Goal: Complete application form

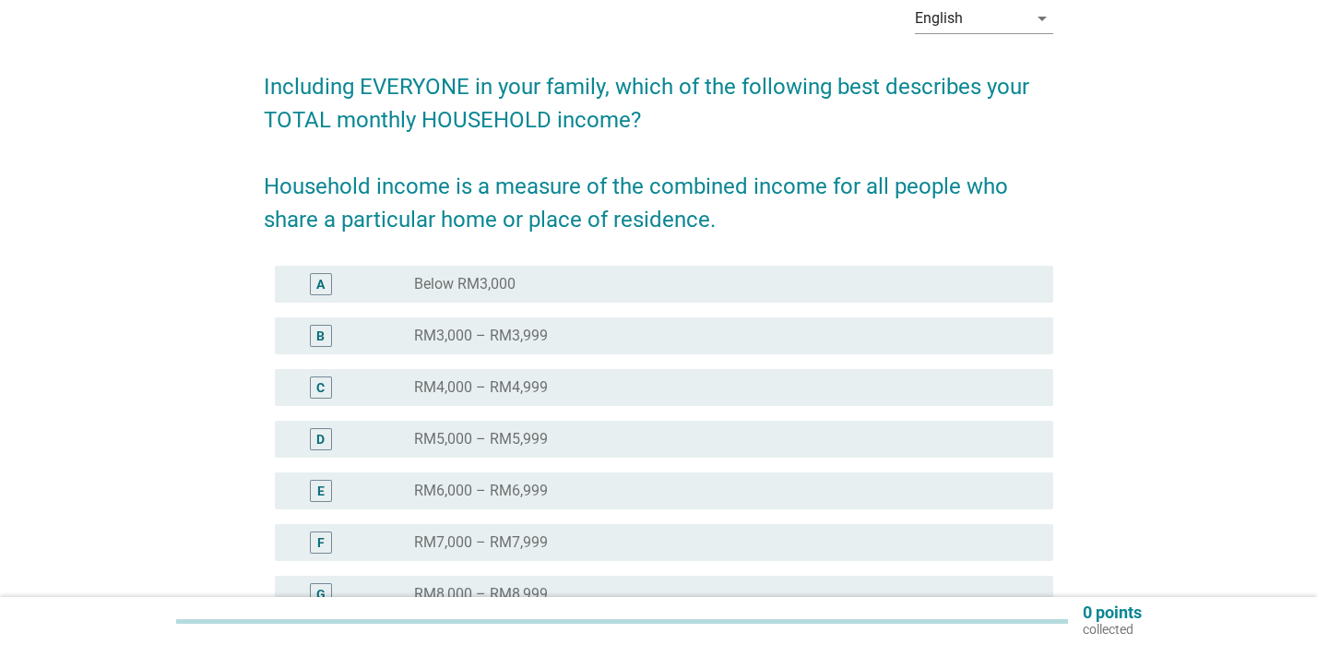
scroll to position [184, 0]
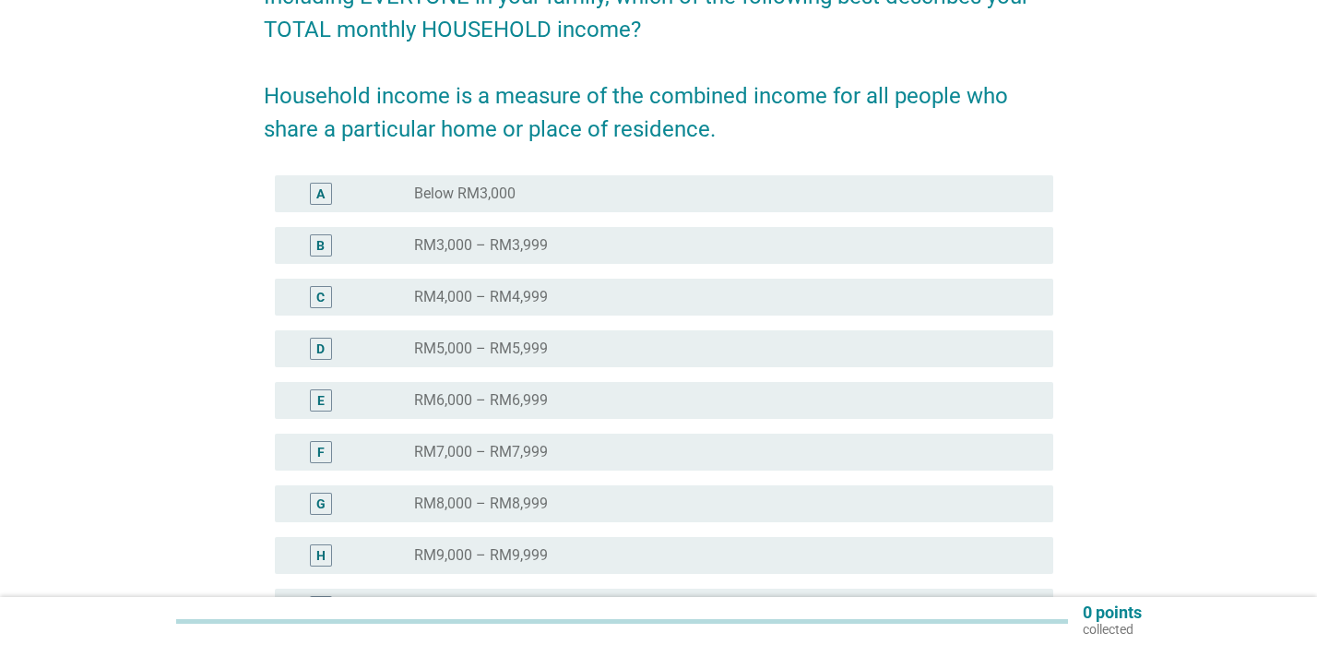
click at [456, 355] on label "RM5,000 – RM5,999" at bounding box center [481, 348] width 134 height 18
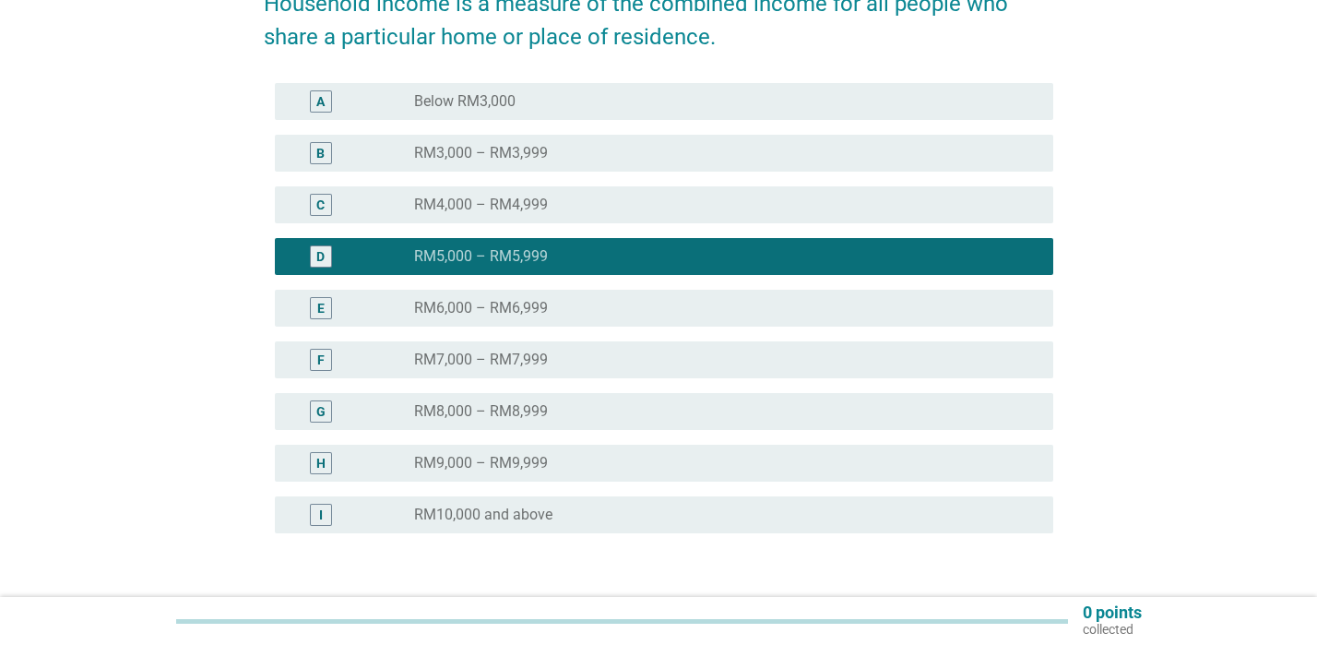
scroll to position [369, 0]
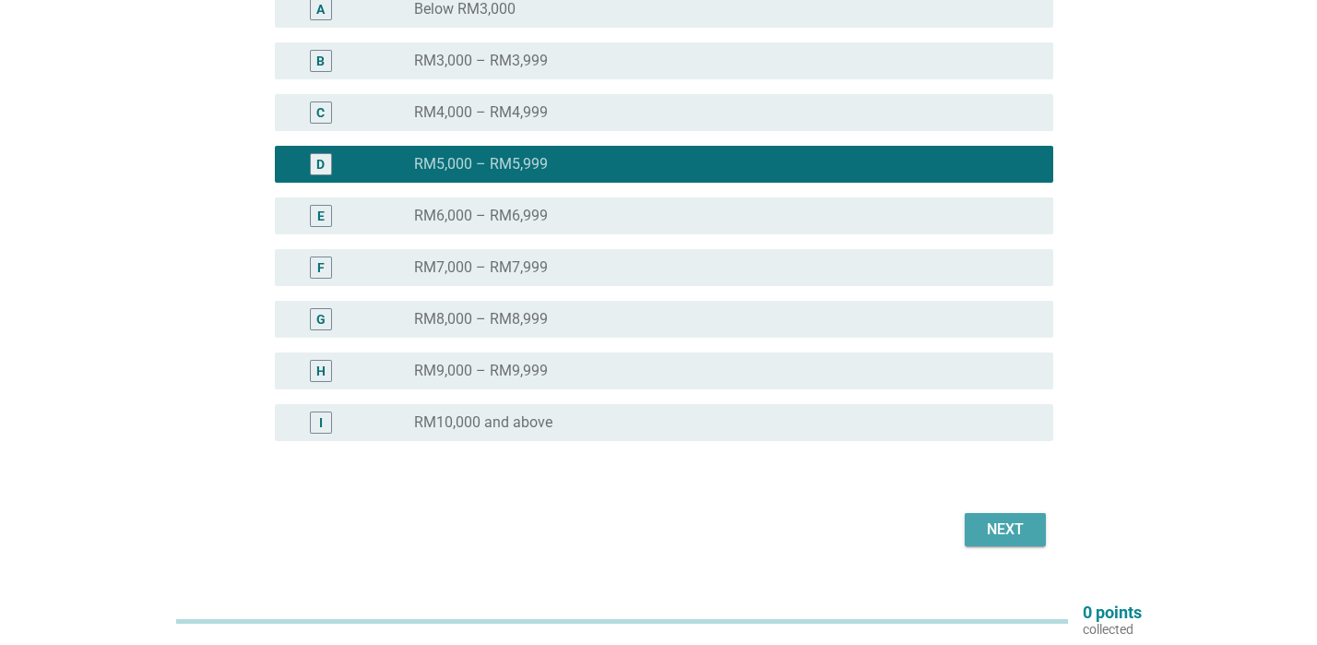
click at [1009, 545] on button "Next" at bounding box center [1005, 529] width 81 height 33
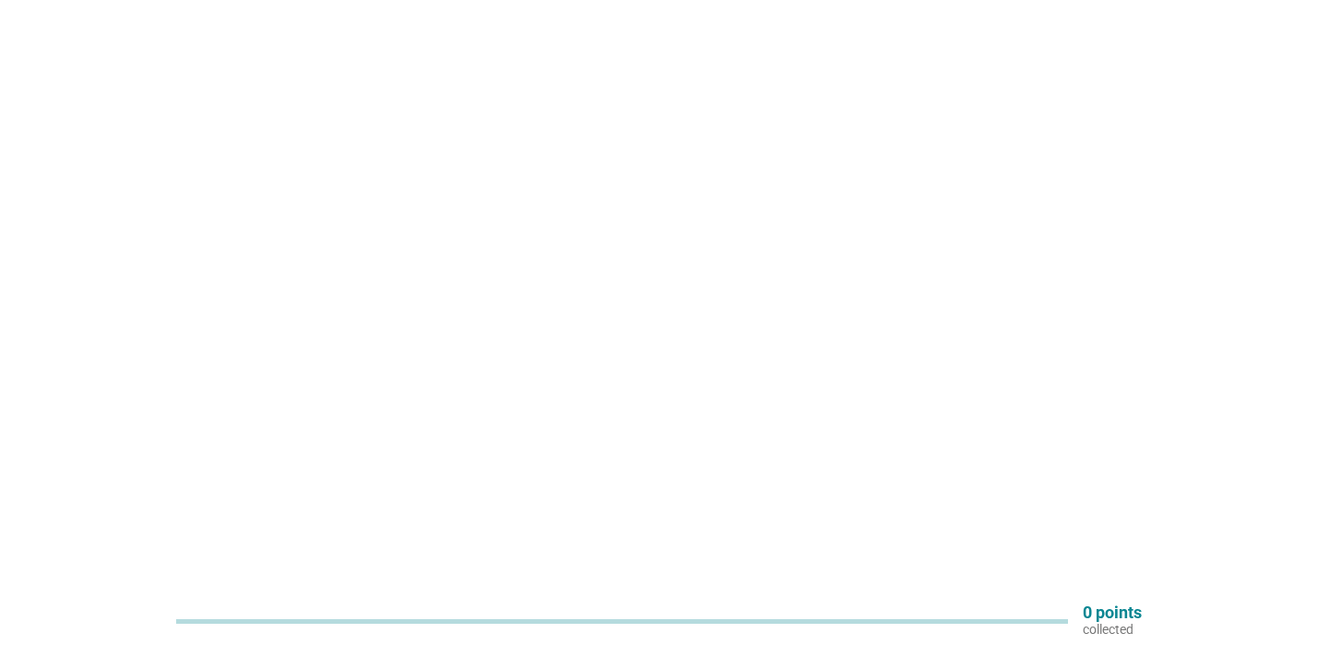
scroll to position [0, 0]
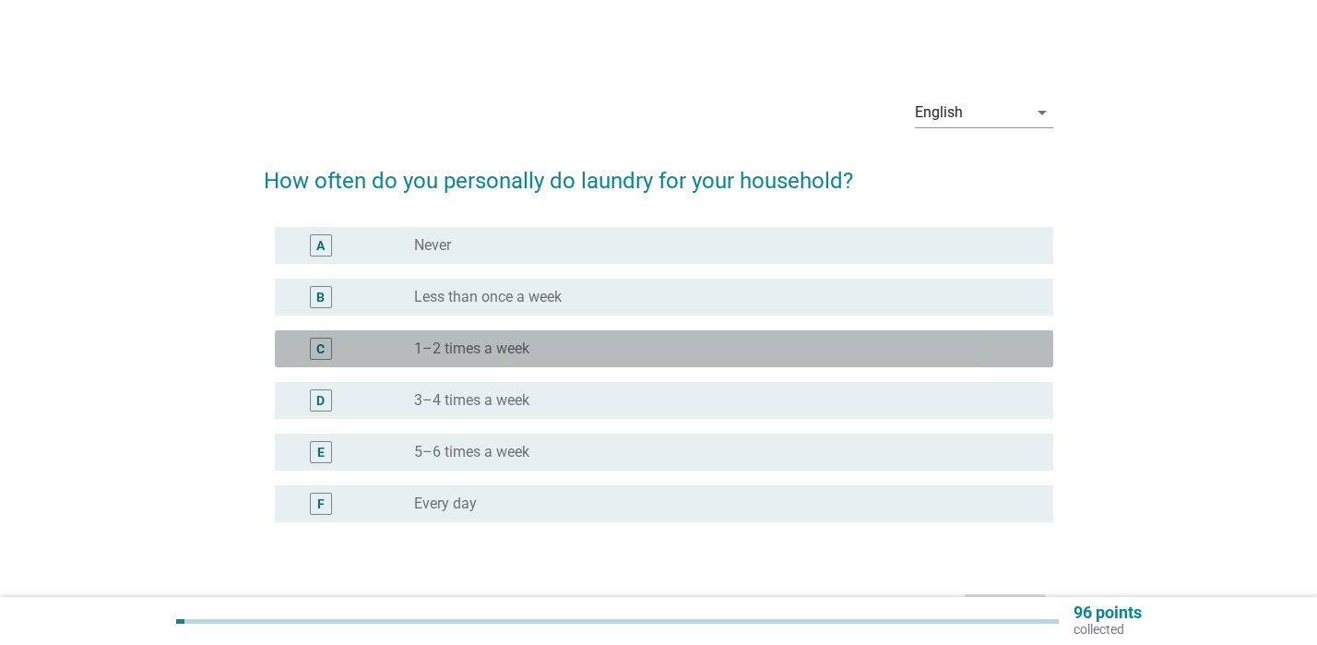
click at [423, 355] on label "1–2 times a week" at bounding box center [471, 348] width 115 height 18
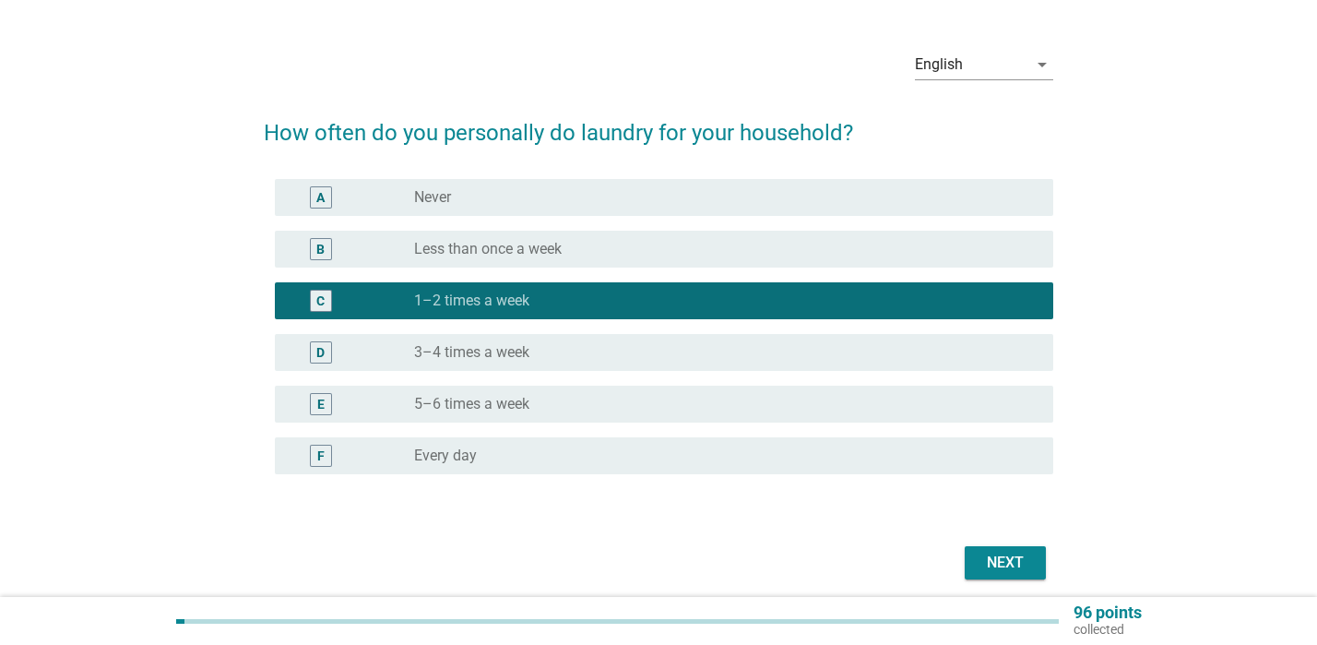
scroll to position [118, 0]
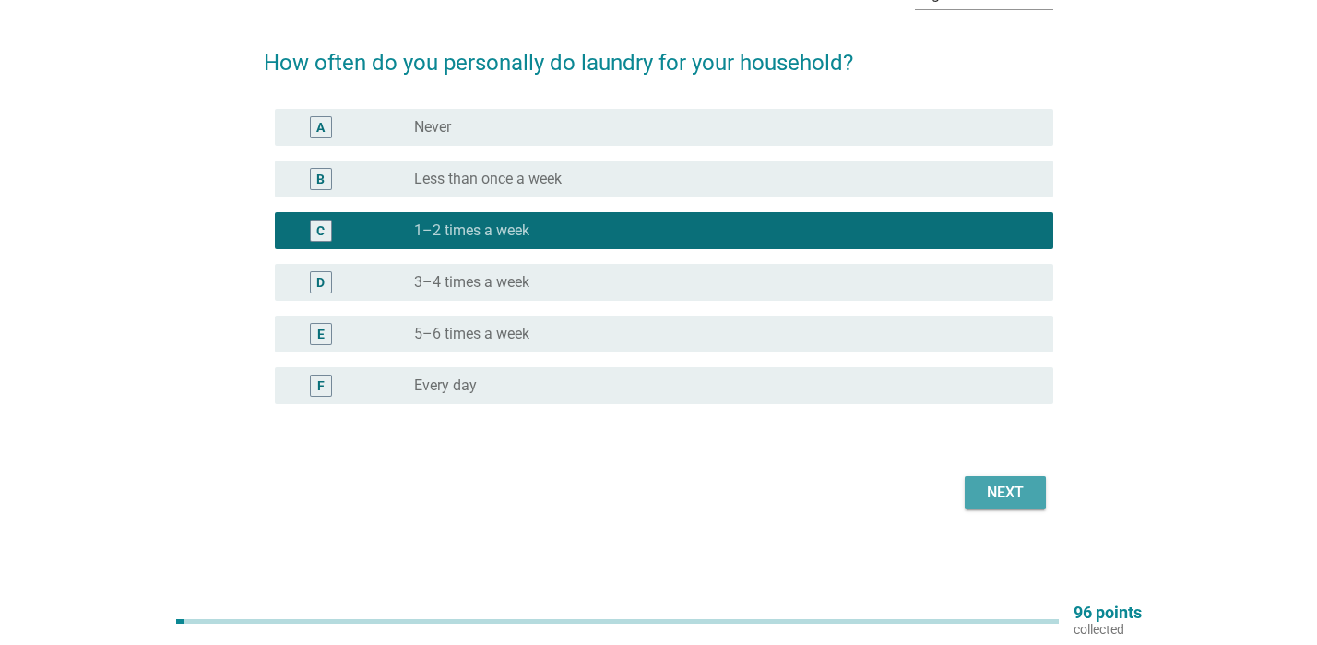
click at [1022, 493] on div "Next" at bounding box center [1005, 492] width 52 height 22
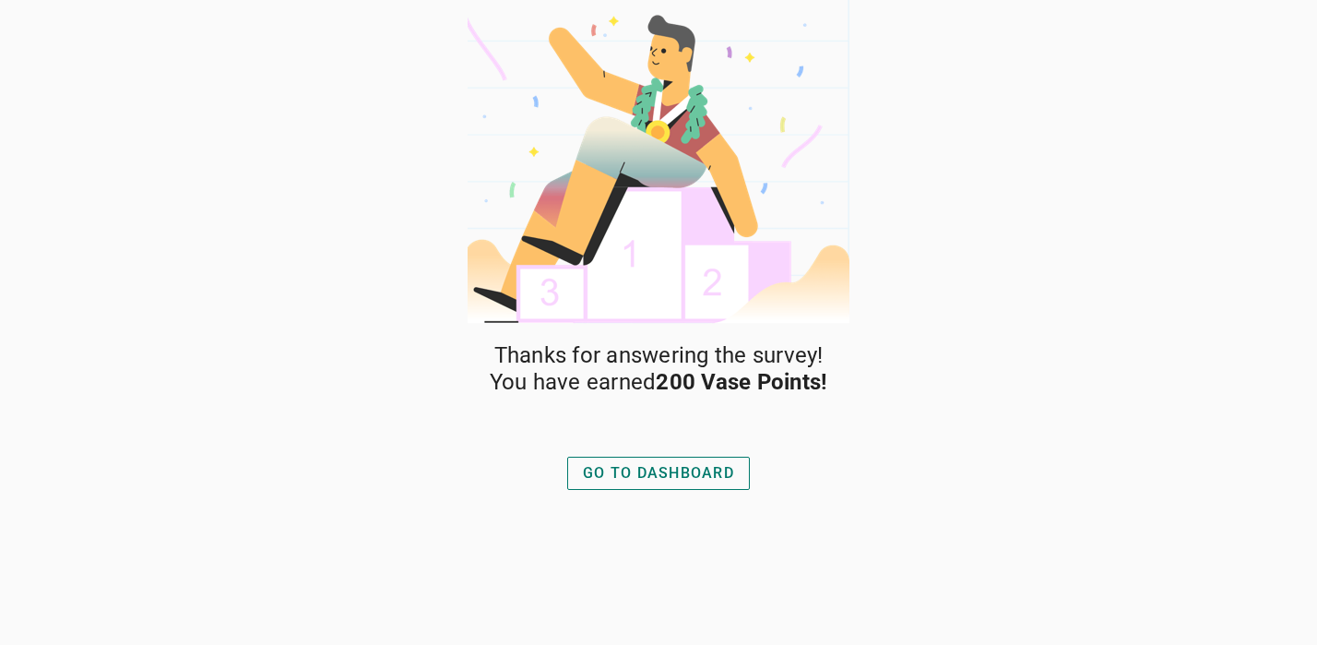
click at [693, 476] on div "GO TO DASHBOARD" at bounding box center [658, 473] width 151 height 22
